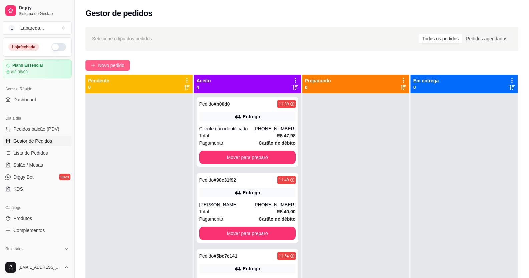
click at [114, 65] on span "Novo pedido" at bounding box center [111, 65] width 26 height 7
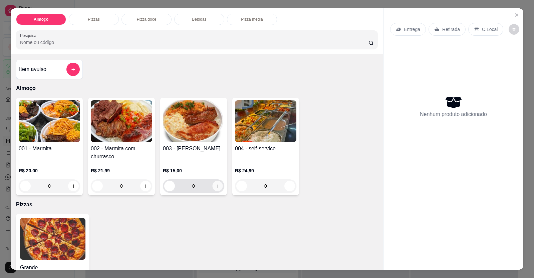
click at [215, 187] on icon "increase-product-quantity" at bounding box center [217, 186] width 5 height 5
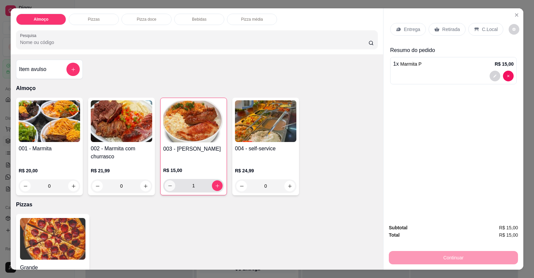
click at [167, 189] on button "decrease-product-quantity" at bounding box center [169, 185] width 11 height 11
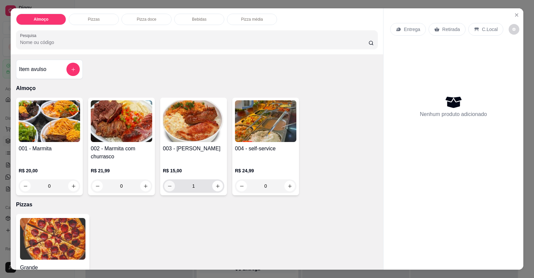
type input "0"
click at [71, 69] on icon "add-separate-item" at bounding box center [73, 69] width 5 height 5
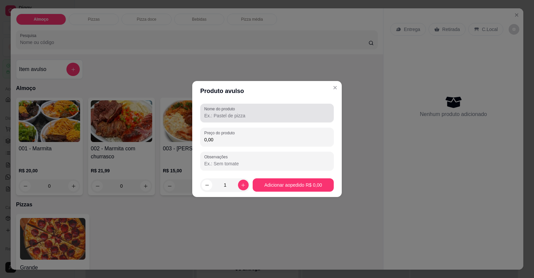
click at [232, 120] on div "Nome do produto" at bounding box center [266, 113] width 133 height 19
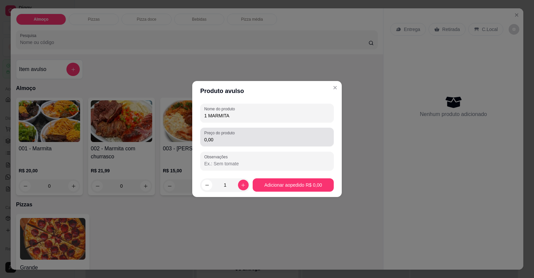
type input "1 MARMITA"
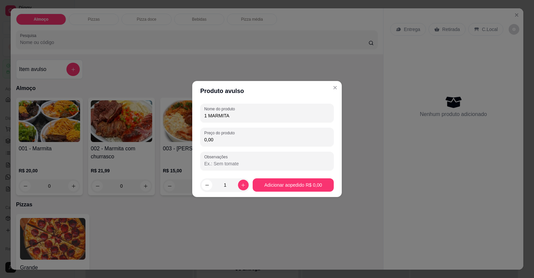
click at [233, 138] on input "0,00" at bounding box center [266, 139] width 125 height 7
type input "16,00"
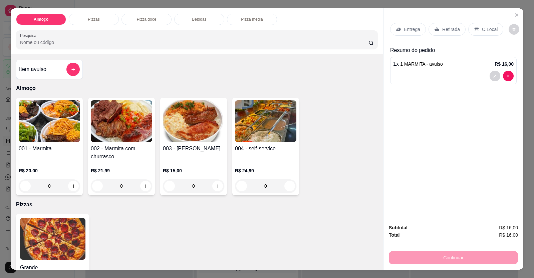
click at [419, 27] on div "Entrega" at bounding box center [408, 29] width 36 height 13
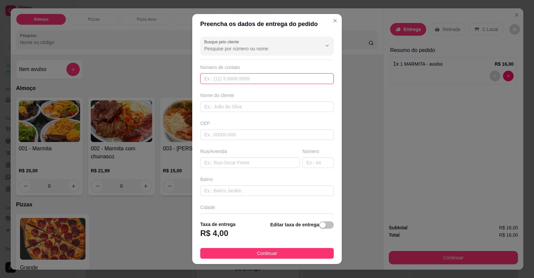
click at [299, 80] on input "text" at bounding box center [266, 78] width 133 height 11
type input "[PHONE_NUMBER]"
click at [289, 107] on input "text" at bounding box center [266, 106] width 133 height 11
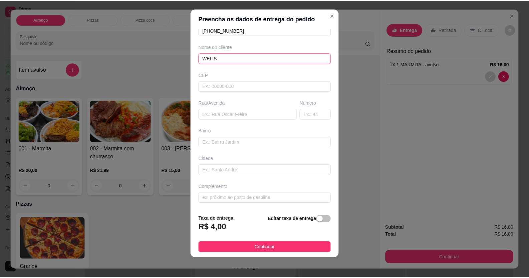
scroll to position [7, 0]
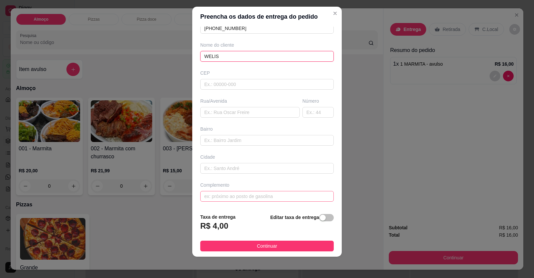
type input "WELIS"
click at [271, 199] on input "text" at bounding box center [266, 196] width 133 height 11
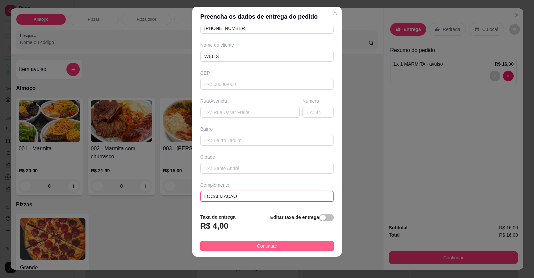
type input "LOCALIZAÇÃO"
click at [279, 245] on button "Continuar" at bounding box center [266, 246] width 133 height 11
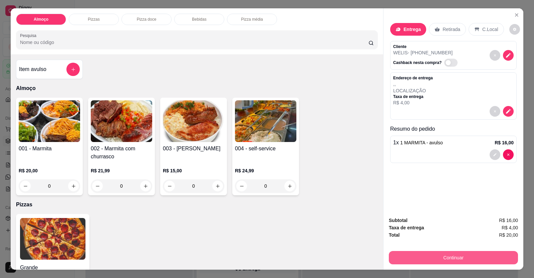
click at [407, 259] on button "Continuar" at bounding box center [453, 257] width 129 height 13
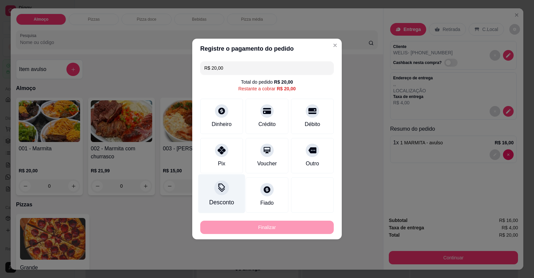
drag, startPoint x: 219, startPoint y: 161, endPoint x: 222, endPoint y: 166, distance: 5.7
click at [220, 163] on div "Pix" at bounding box center [221, 164] width 7 height 8
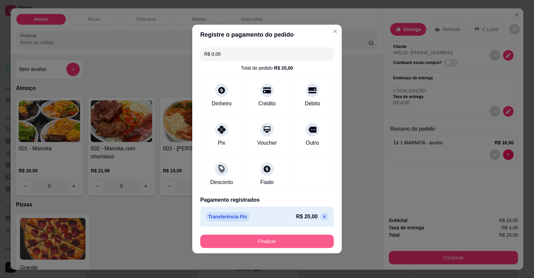
click at [266, 243] on button "Finalizar" at bounding box center [266, 241] width 133 height 13
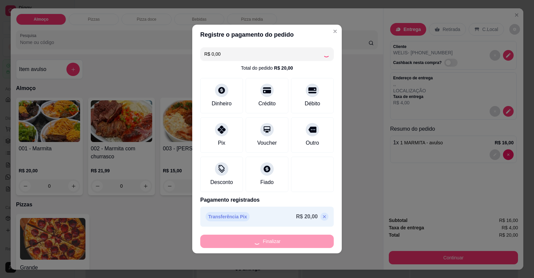
type input "-R$ 20,00"
